Goal: Navigation & Orientation: Find specific page/section

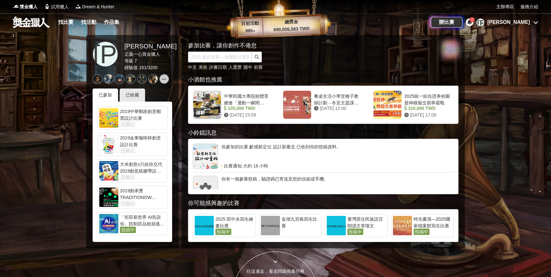
click at [522, 23] on div "[PERSON_NAME]" at bounding box center [508, 22] width 43 height 8
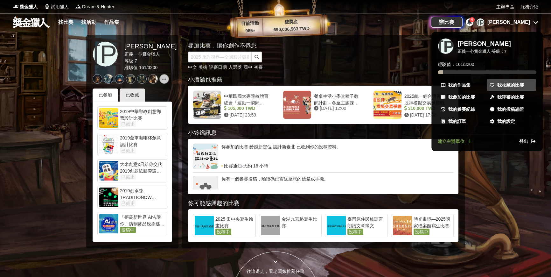
click at [506, 86] on span "我收藏的比賽" at bounding box center [510, 85] width 27 height 7
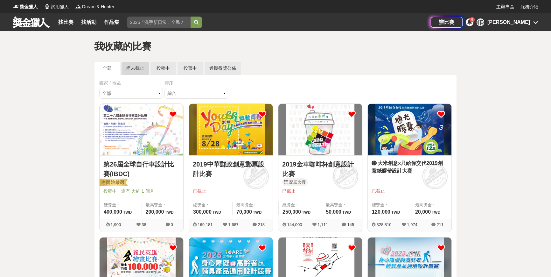
click at [132, 67] on link "尚未截止" at bounding box center [134, 68] width 27 height 13
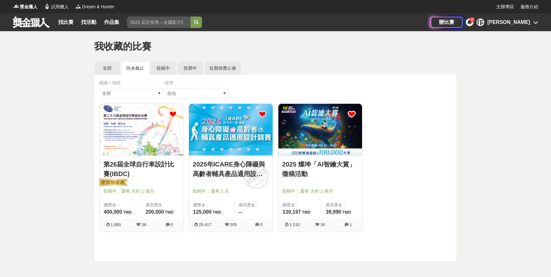
click at [234, 137] on img at bounding box center [231, 129] width 84 height 51
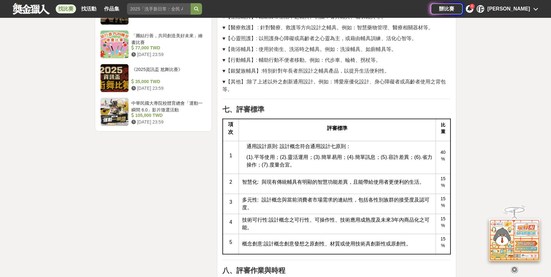
scroll to position [982, 0]
